Goal: Contribute content

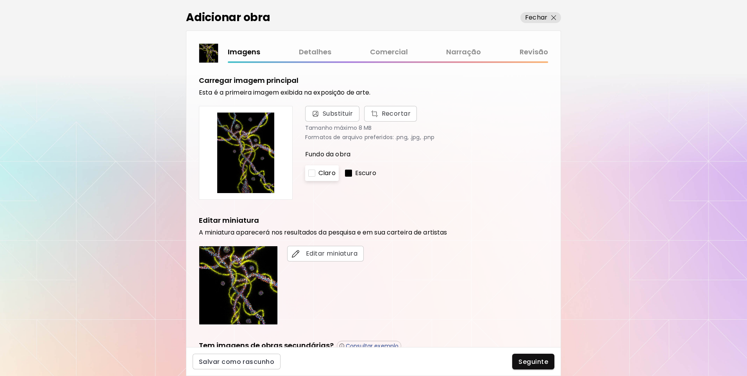
click at [533, 54] on link "Revisão" at bounding box center [534, 52] width 29 height 11
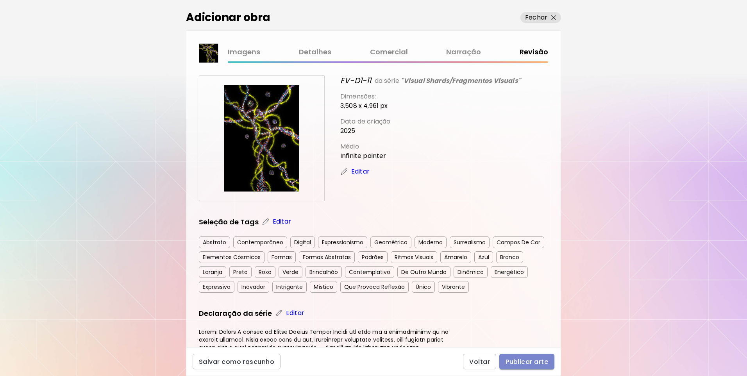
click at [507, 359] on span "Publicar arte" at bounding box center [527, 362] width 43 height 8
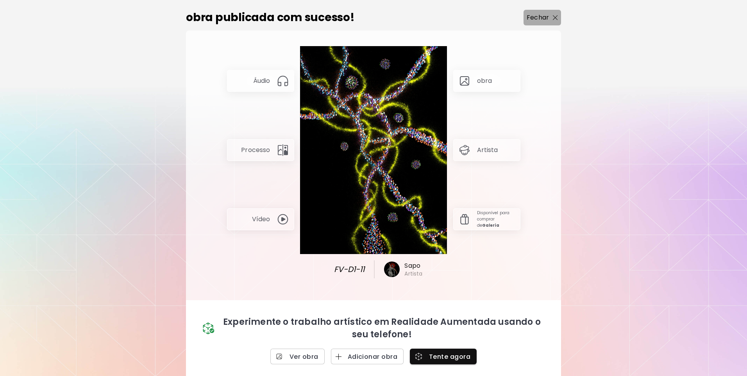
click at [556, 18] on button "Fechar" at bounding box center [543, 18] width 38 height 16
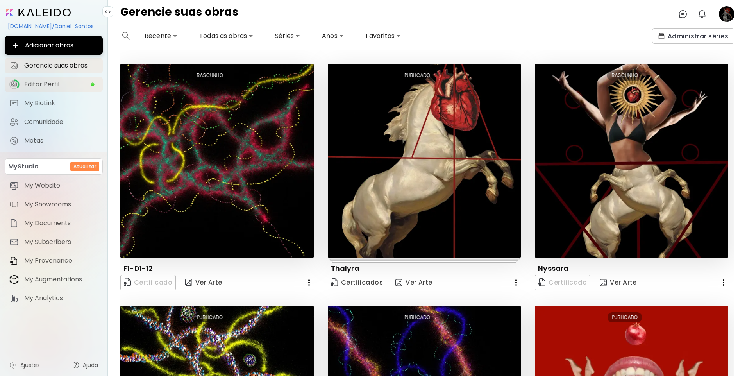
click at [79, 85] on span "Editar Perfil" at bounding box center [57, 85] width 66 height 8
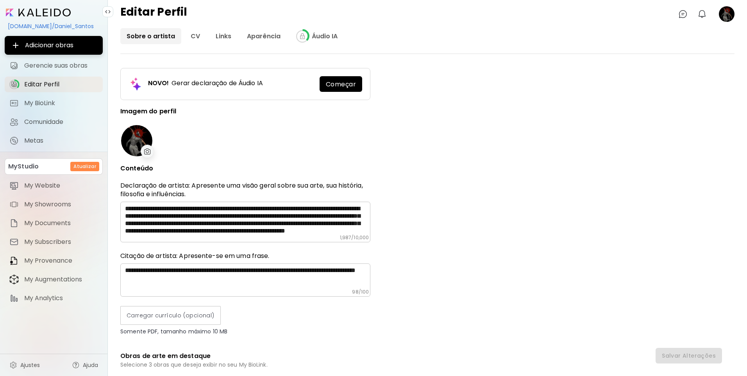
click at [161, 41] on link "Sobre o artista" at bounding box center [150, 36] width 61 height 16
click at [168, 35] on link "Sobre o artista" at bounding box center [150, 36] width 61 height 16
click at [188, 35] on link "CV" at bounding box center [196, 36] width 22 height 16
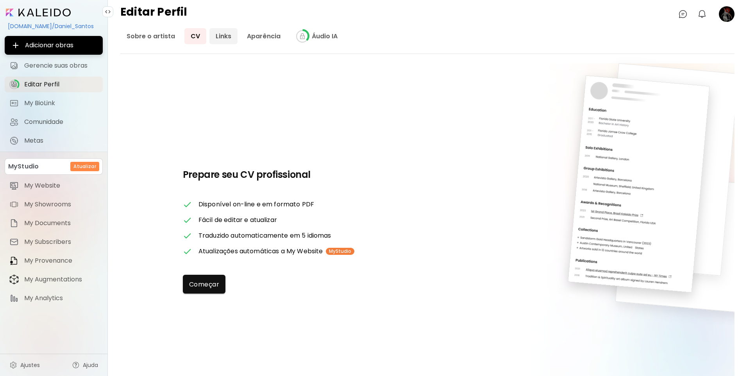
click at [228, 40] on link "Links" at bounding box center [224, 36] width 28 height 16
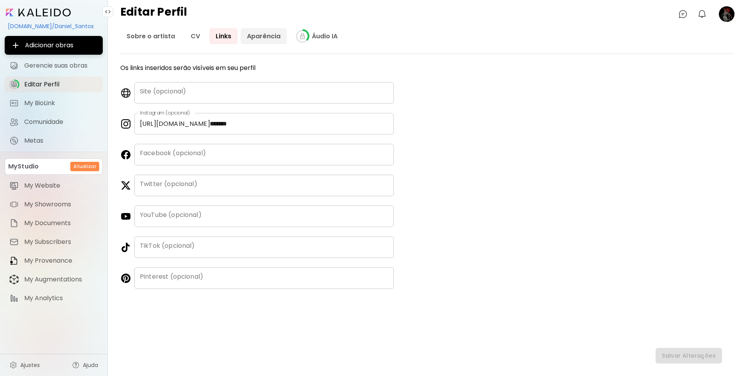
click at [258, 34] on link "Aparência" at bounding box center [264, 36] width 46 height 16
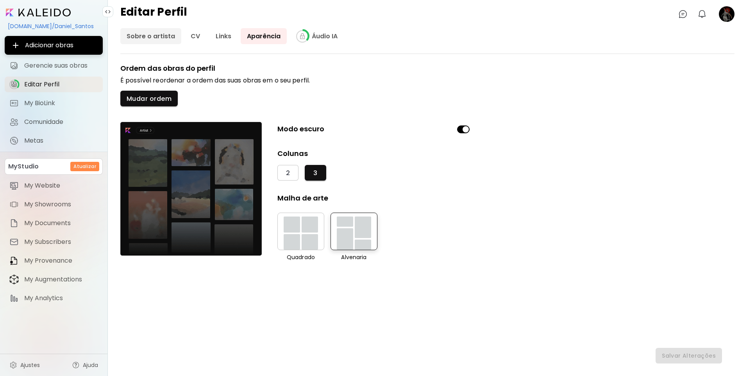
click at [131, 37] on link "Sobre o artista" at bounding box center [150, 36] width 61 height 16
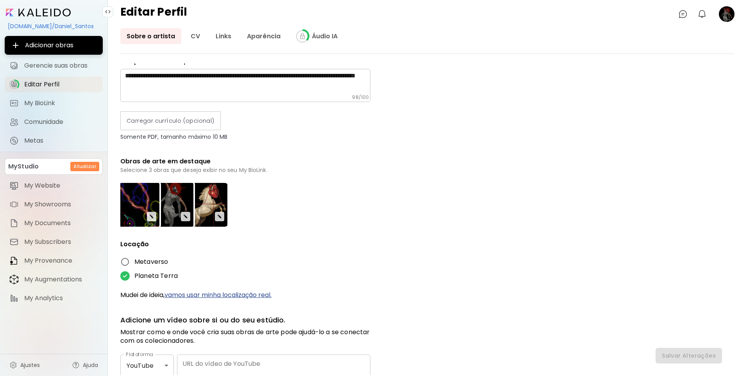
scroll to position [195, 0]
